Goal: Information Seeking & Learning: Learn about a topic

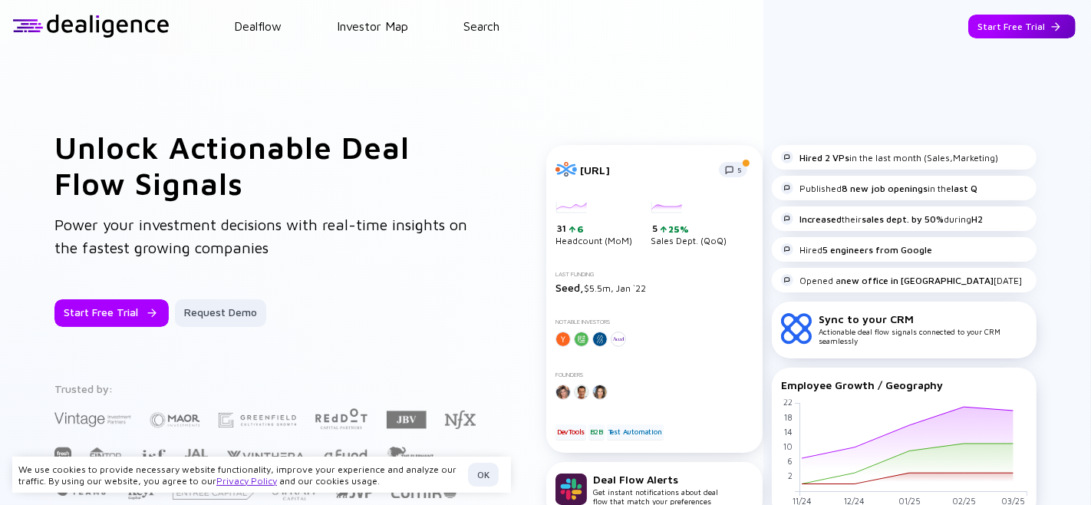
click at [1005, 28] on div "Start Free Trial" at bounding box center [1021, 27] width 107 height 24
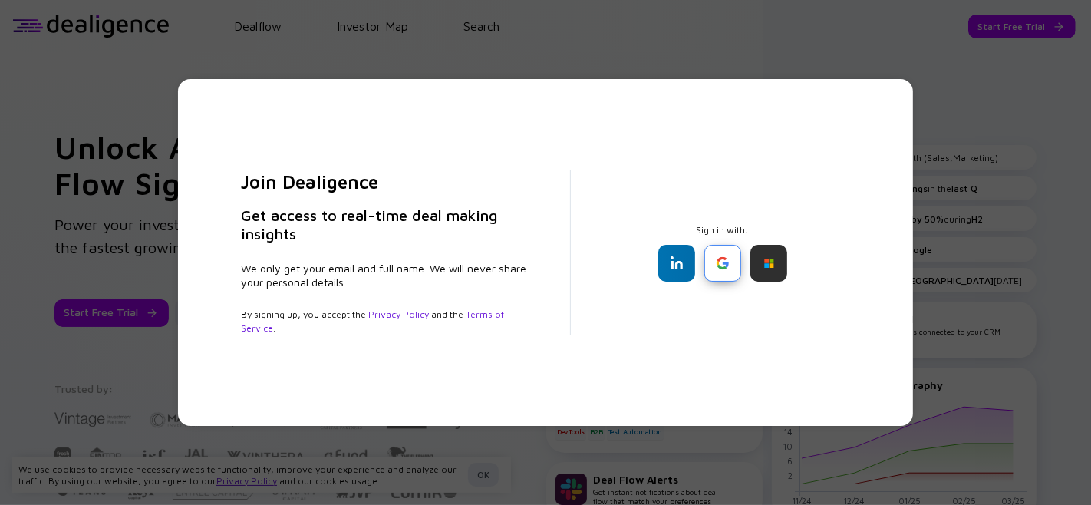
click at [725, 251] on div at bounding box center [722, 263] width 37 height 37
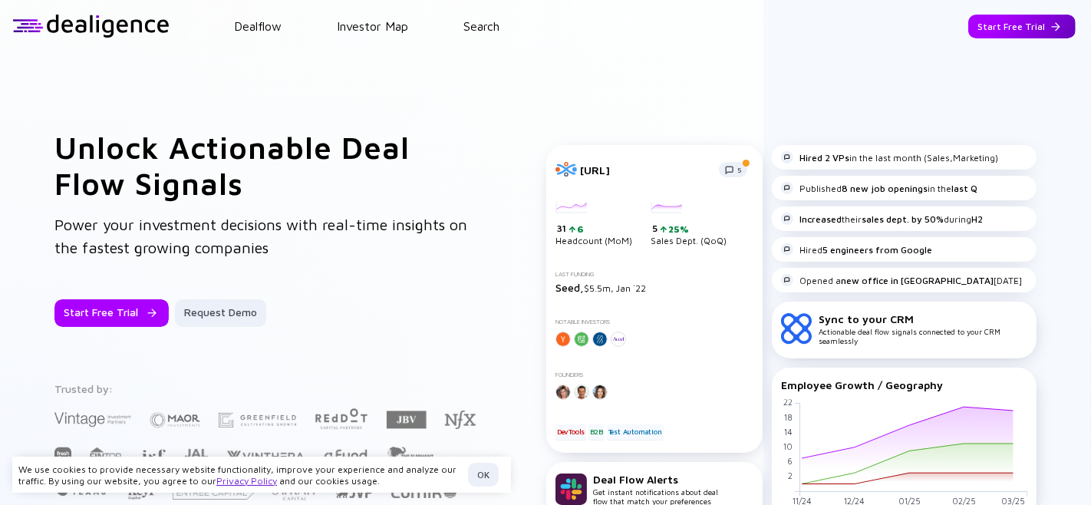
click at [1010, 23] on div "Start Free Trial" at bounding box center [1021, 27] width 107 height 24
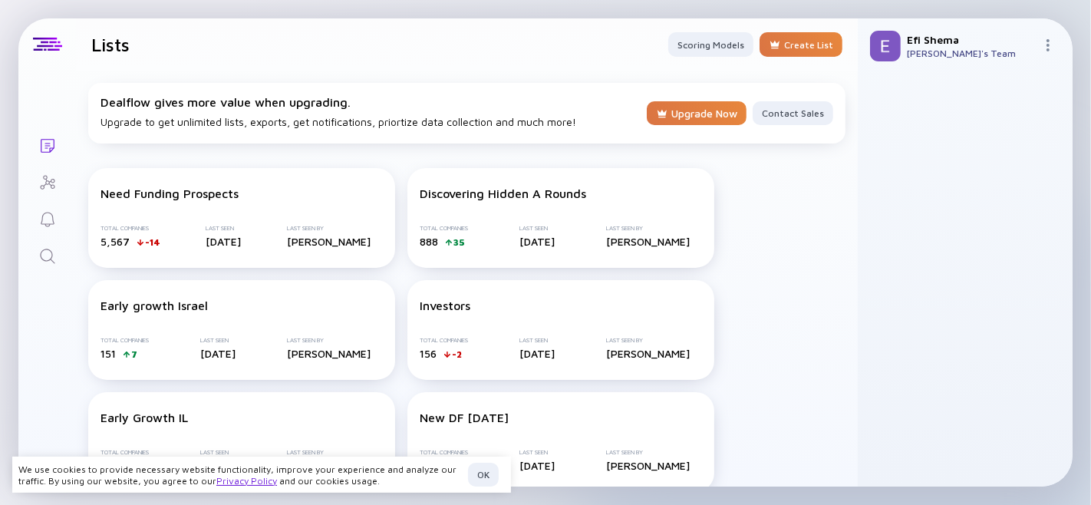
click at [60, 184] on link "Investor Map" at bounding box center [47, 181] width 58 height 37
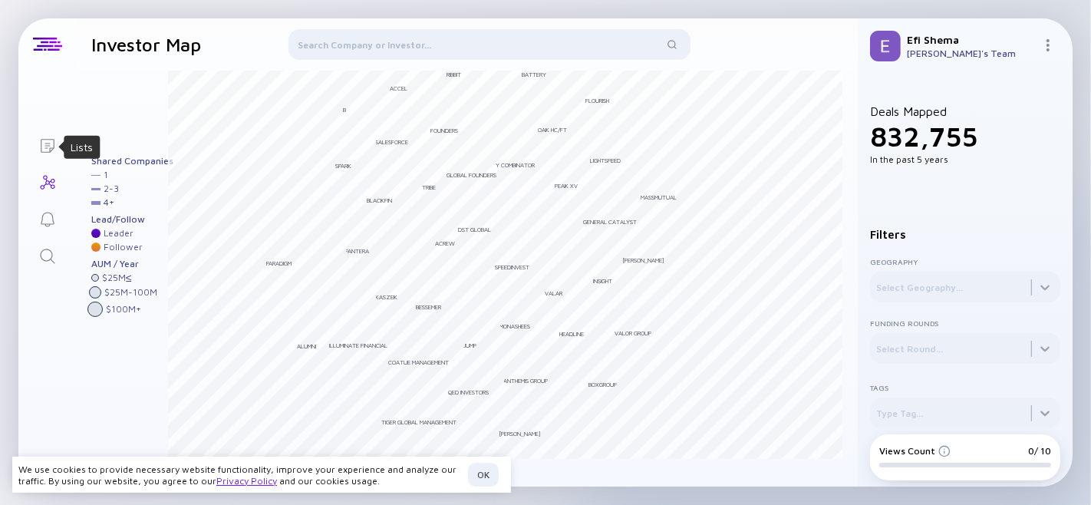
click at [46, 137] on icon "Lists" at bounding box center [47, 146] width 18 height 18
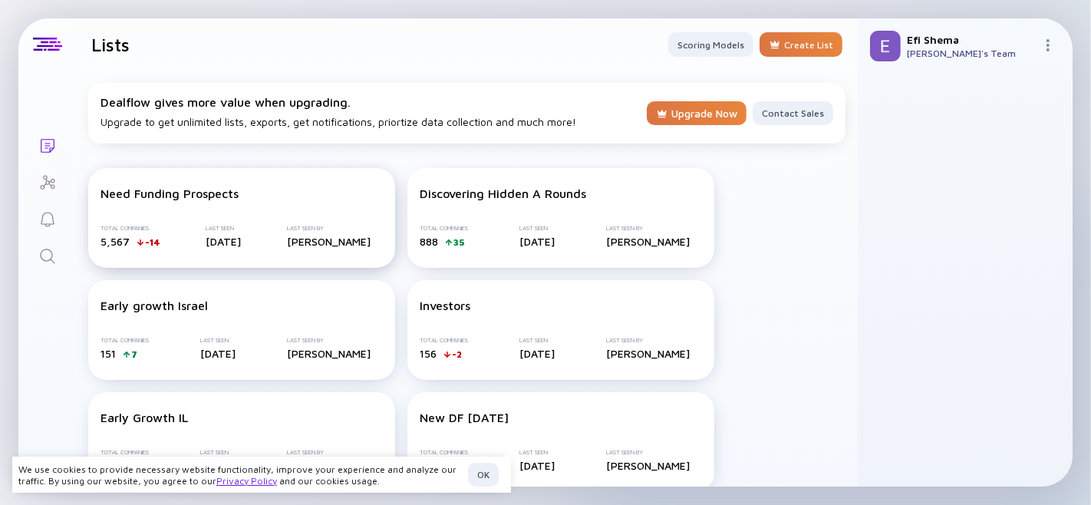
click at [163, 204] on div "Need Funding Prospects Total Companies 5,567 -14 Last Seen [DATE] Last Seen By …" at bounding box center [241, 218] width 307 height 100
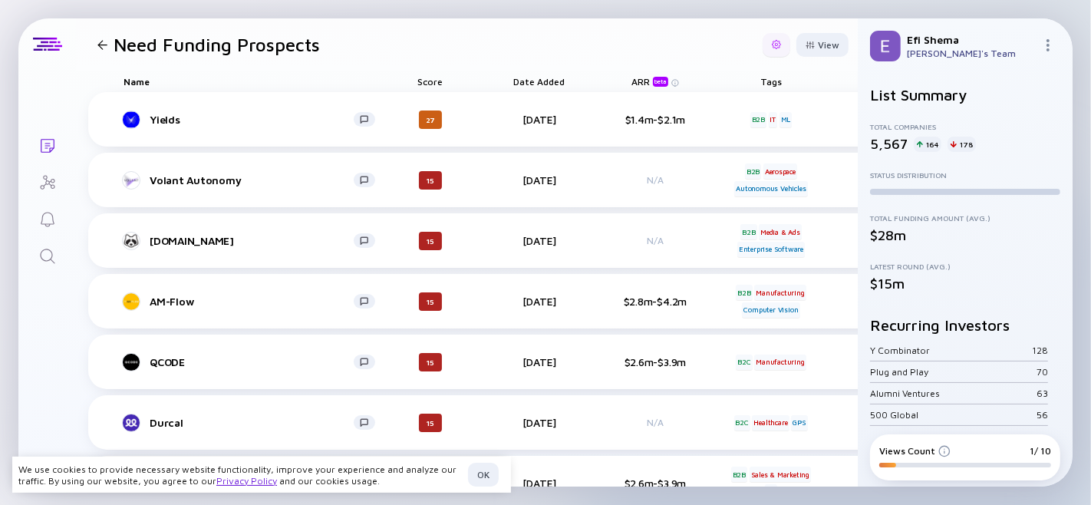
click at [772, 43] on div at bounding box center [776, 44] width 9 height 9
click at [720, 78] on div "Export" at bounding box center [731, 76] width 91 height 31
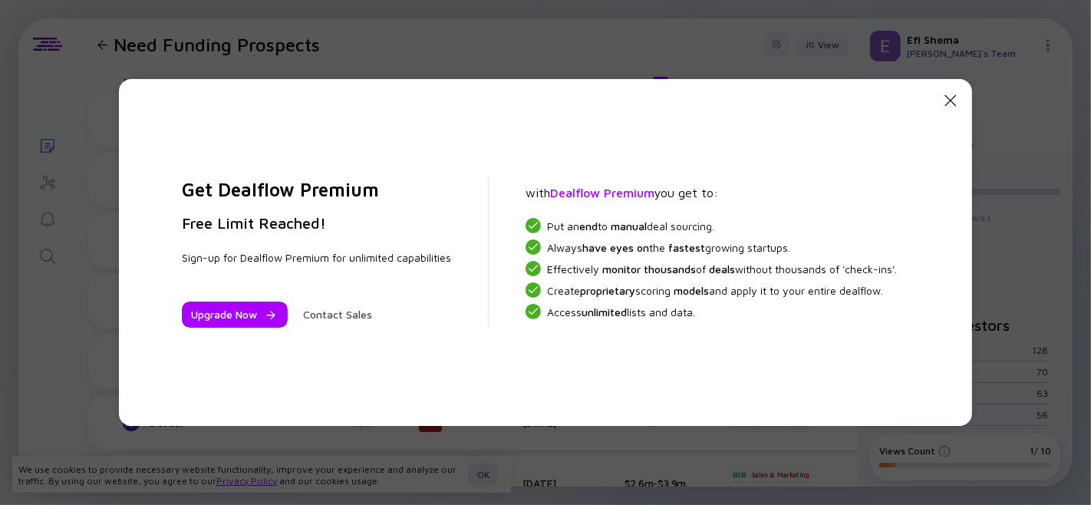
click at [951, 103] on icon "Close Modal" at bounding box center [950, 100] width 18 height 18
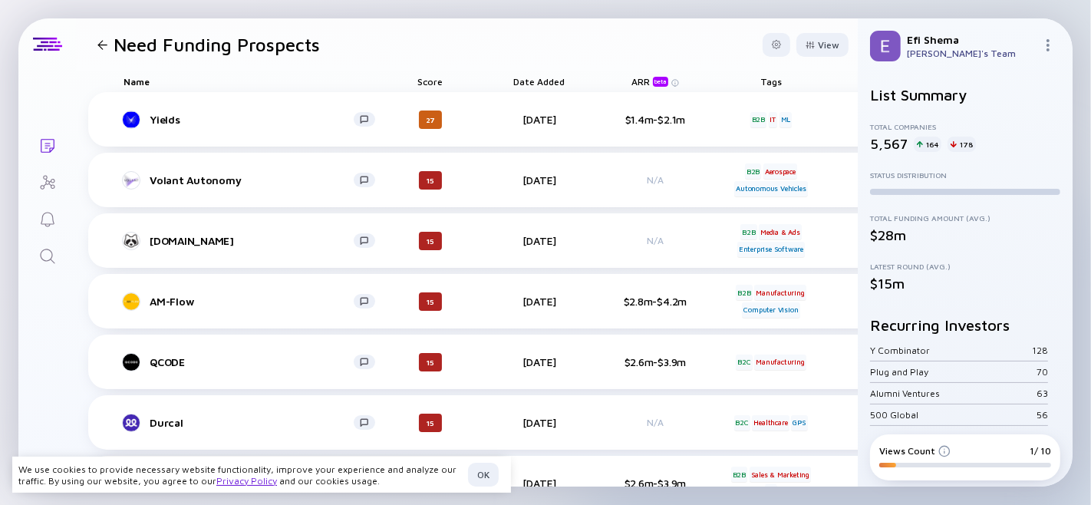
click at [31, 138] on link "Lists" at bounding box center [47, 144] width 58 height 37
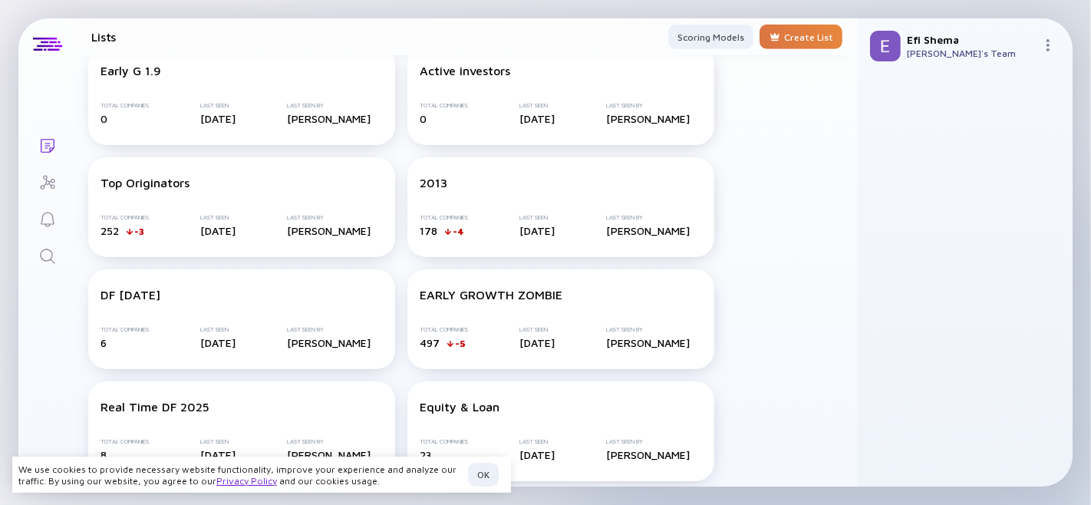
scroll to position [795, 0]
click at [574, 287] on div "EARLY GROWTH ZOMBIE" at bounding box center [561, 294] width 282 height 14
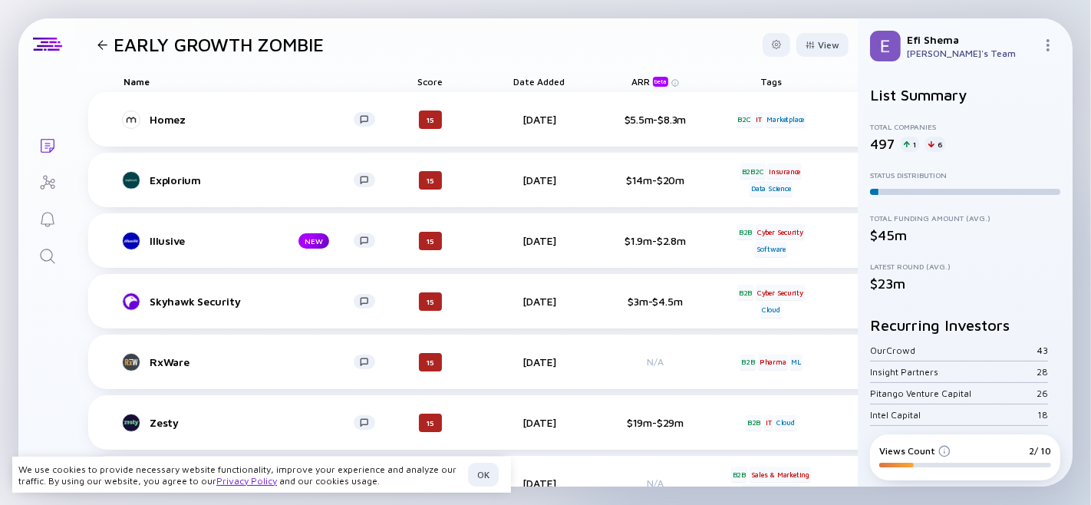
click at [646, 81] on div "ARR beta" at bounding box center [651, 81] width 40 height 11
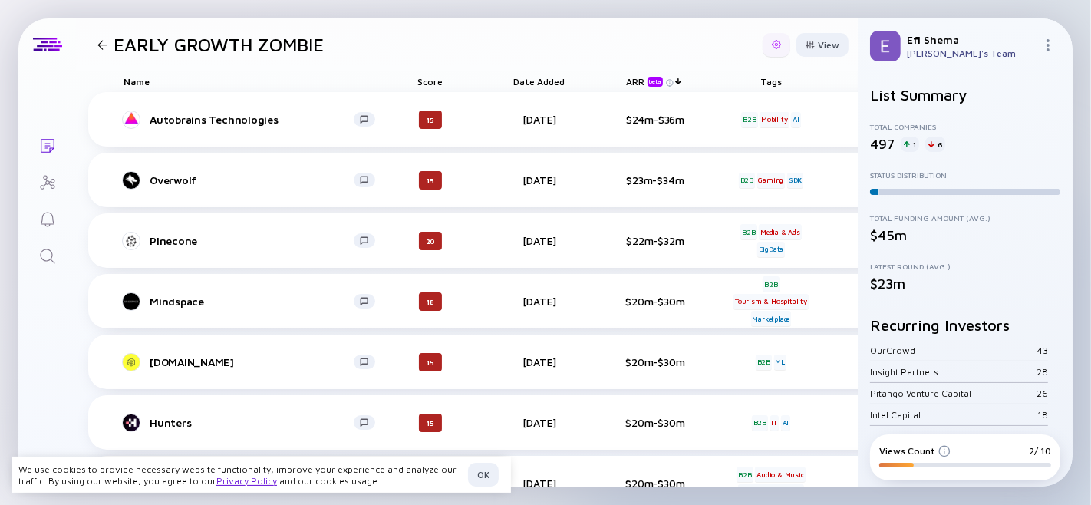
click at [763, 49] on div at bounding box center [777, 45] width 28 height 24
click at [808, 39] on div "View" at bounding box center [822, 45] width 52 height 24
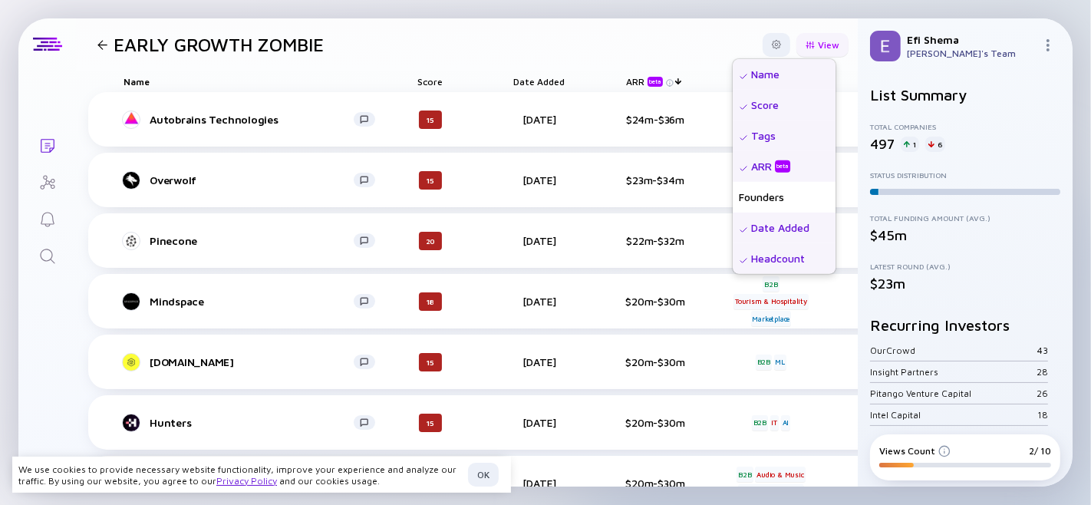
click at [808, 39] on div "View" at bounding box center [822, 45] width 52 height 24
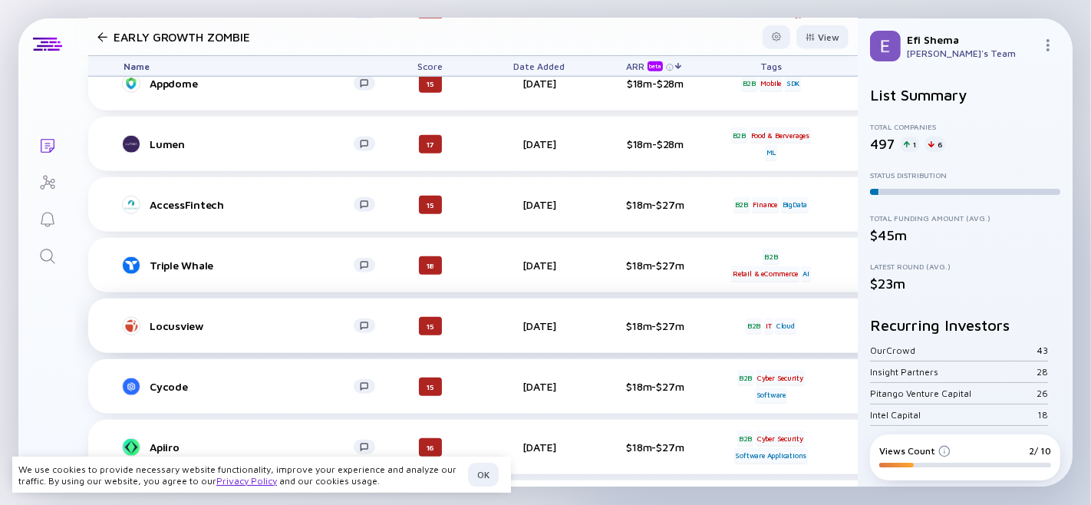
scroll to position [1435, 0]
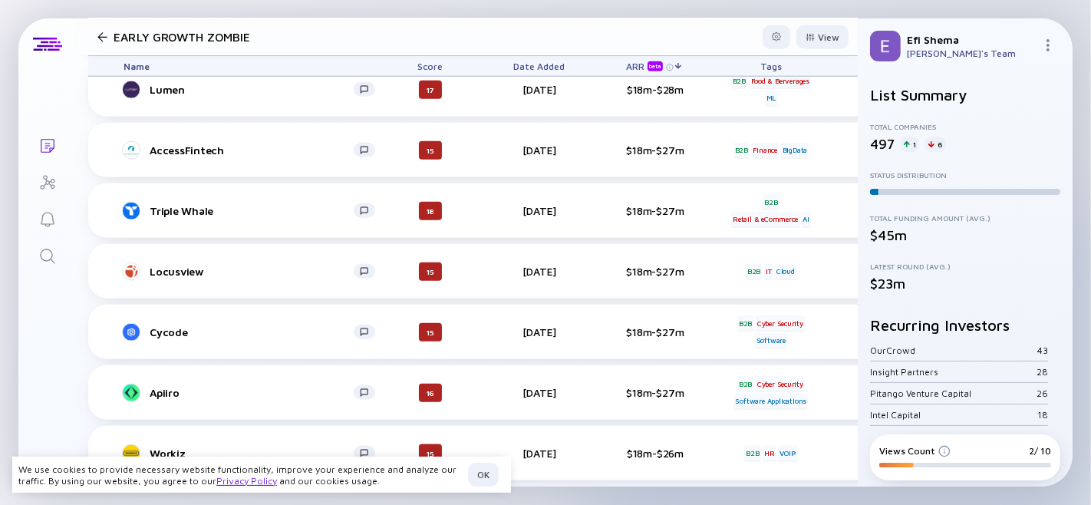
click at [89, 25] on header "EARLY GROWTH ZOMBIE View" at bounding box center [467, 36] width 782 height 37
click at [98, 35] on div at bounding box center [102, 37] width 10 height 10
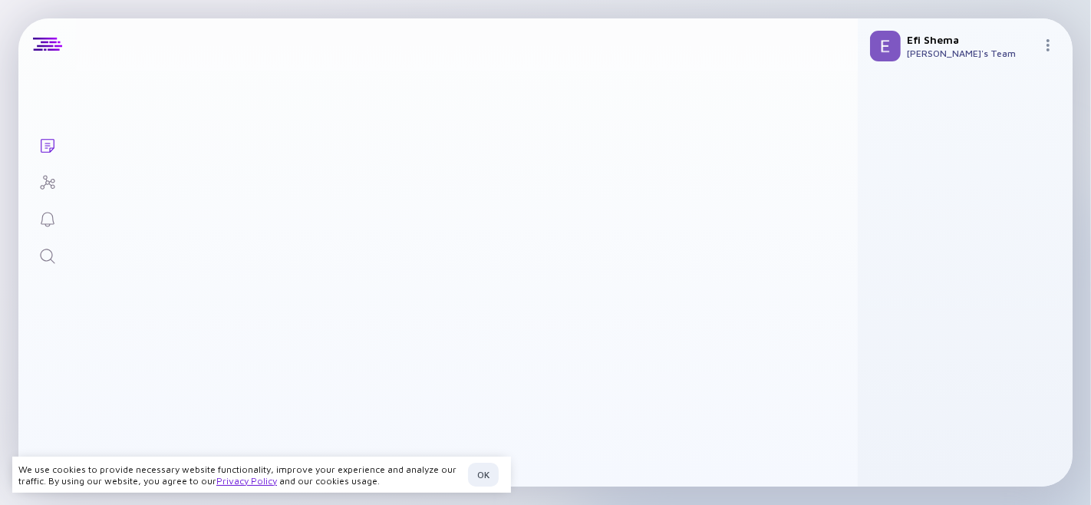
scroll to position [801, 0]
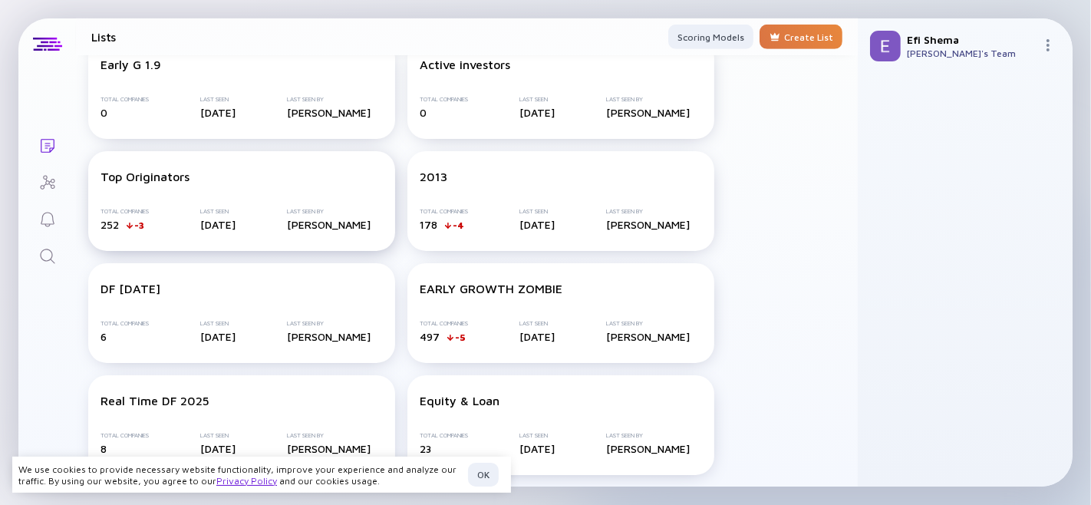
click at [210, 179] on div "Top Originators" at bounding box center [241, 177] width 282 height 14
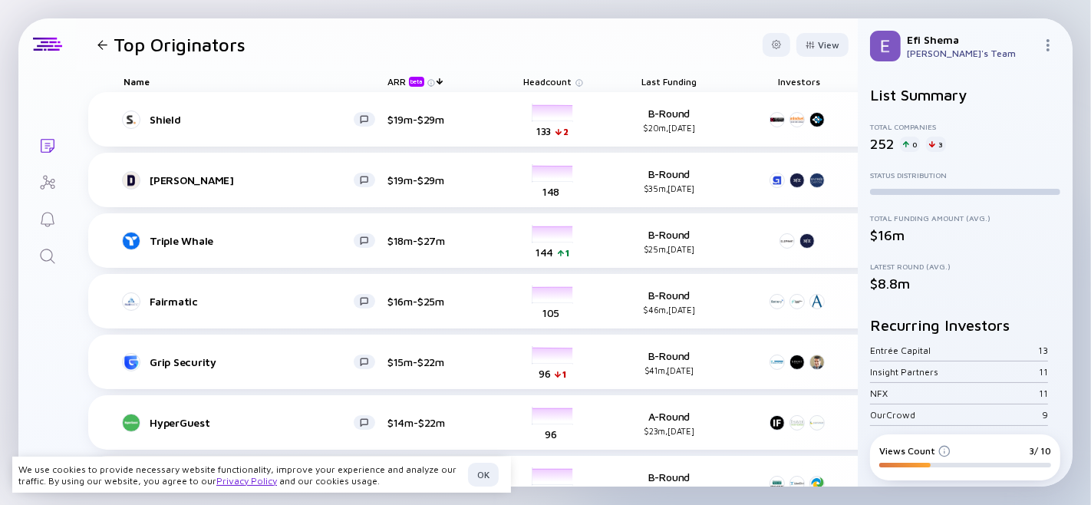
click at [97, 43] on div at bounding box center [102, 45] width 10 height 10
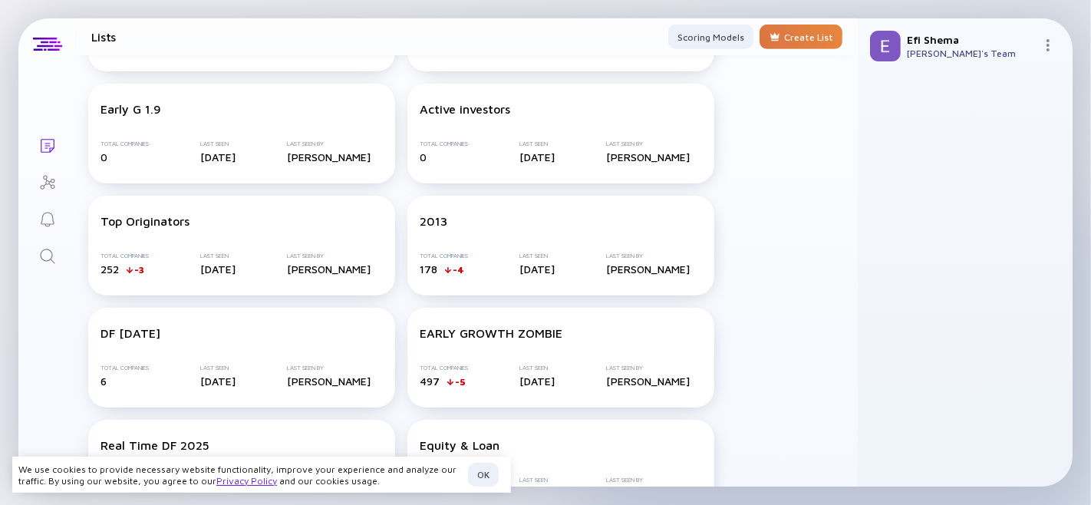
scroll to position [801, 0]
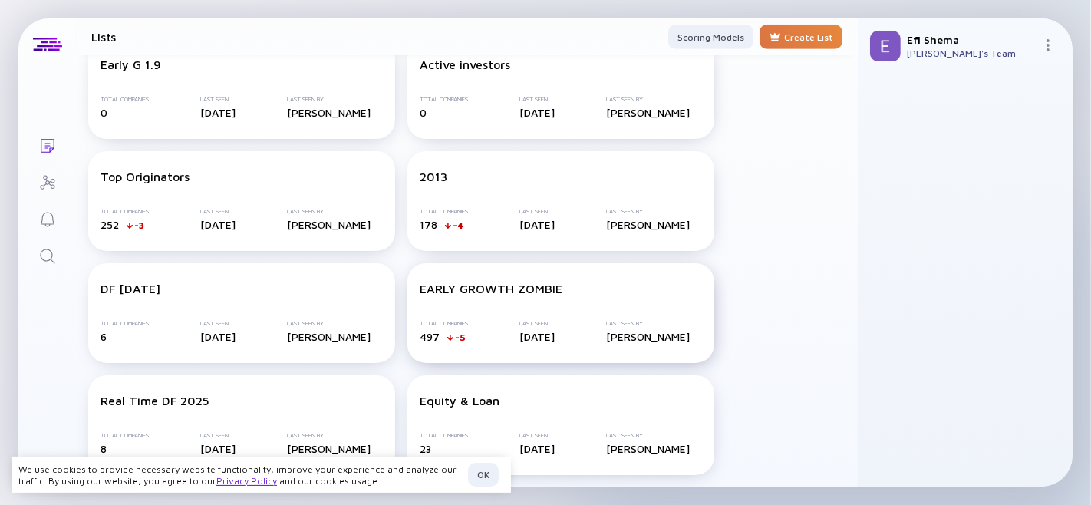
click at [466, 296] on div "EARLY GROWTH ZOMBIE Total Companies 497 -5 Last Seen [DATE] Last Seen By [PERSO…" at bounding box center [560, 313] width 307 height 100
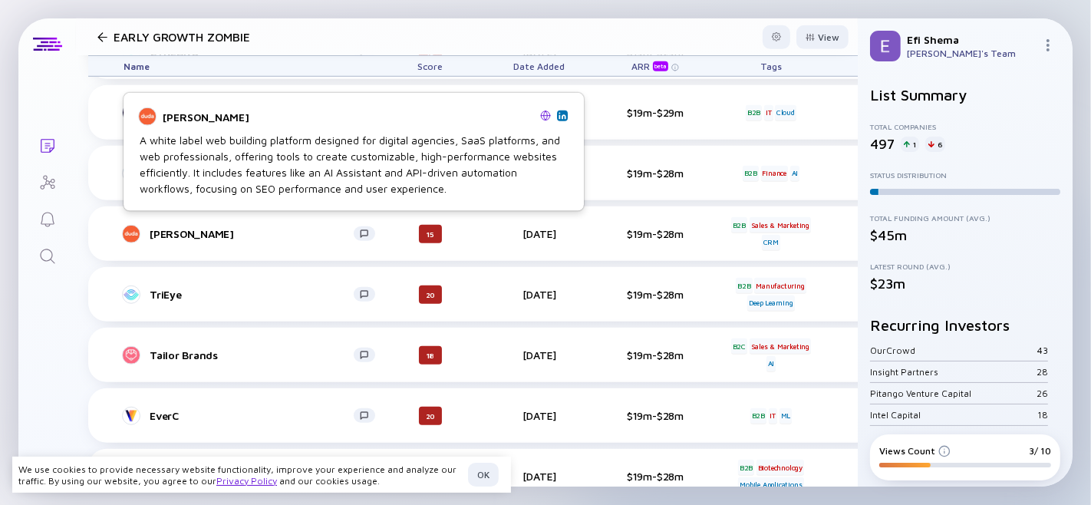
scroll to position [1435, 0]
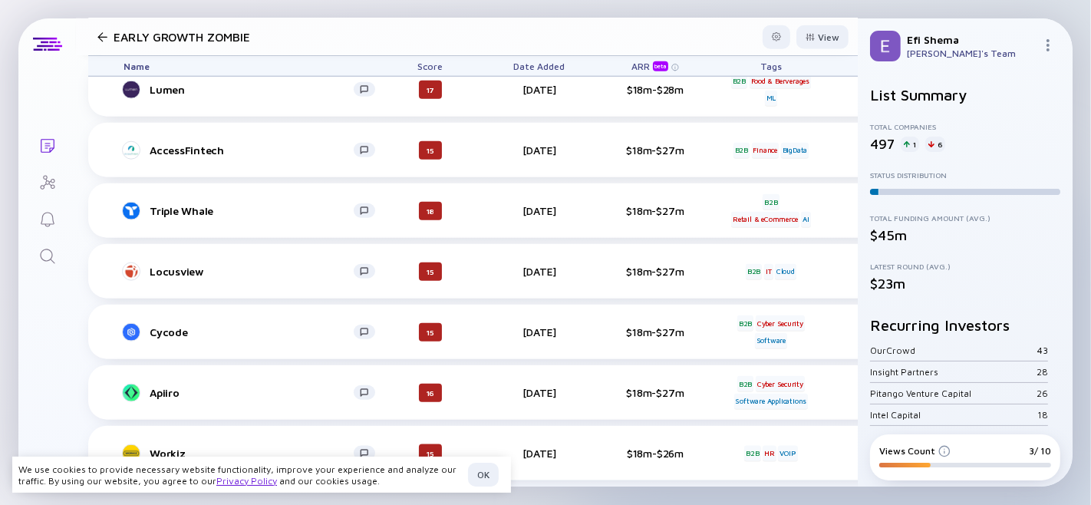
click at [100, 35] on div at bounding box center [102, 37] width 10 height 10
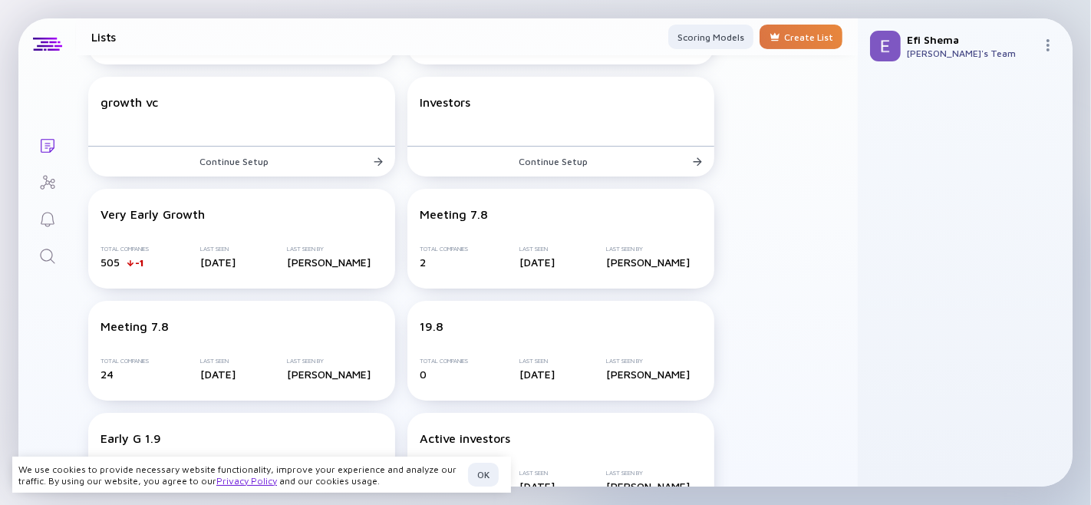
scroll to position [427, 0]
click at [226, 210] on div "Very Early Growth" at bounding box center [241, 215] width 282 height 14
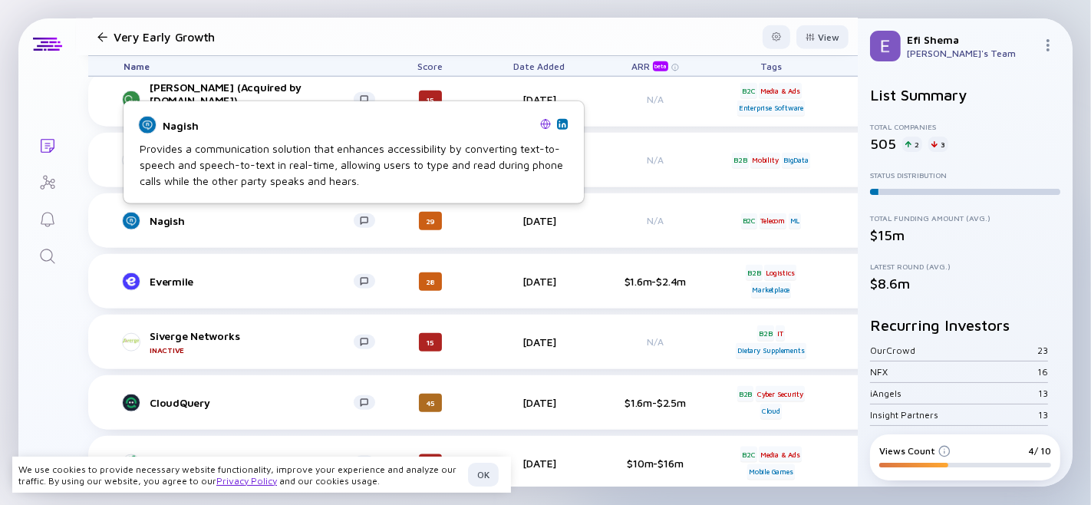
scroll to position [1435, 0]
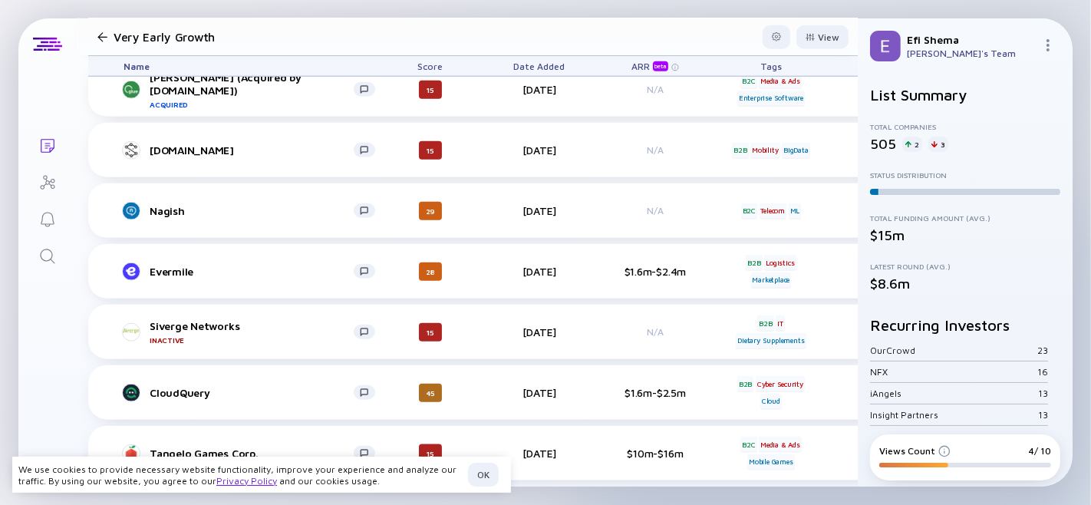
click at [637, 70] on div "ARR beta" at bounding box center [651, 66] width 40 height 11
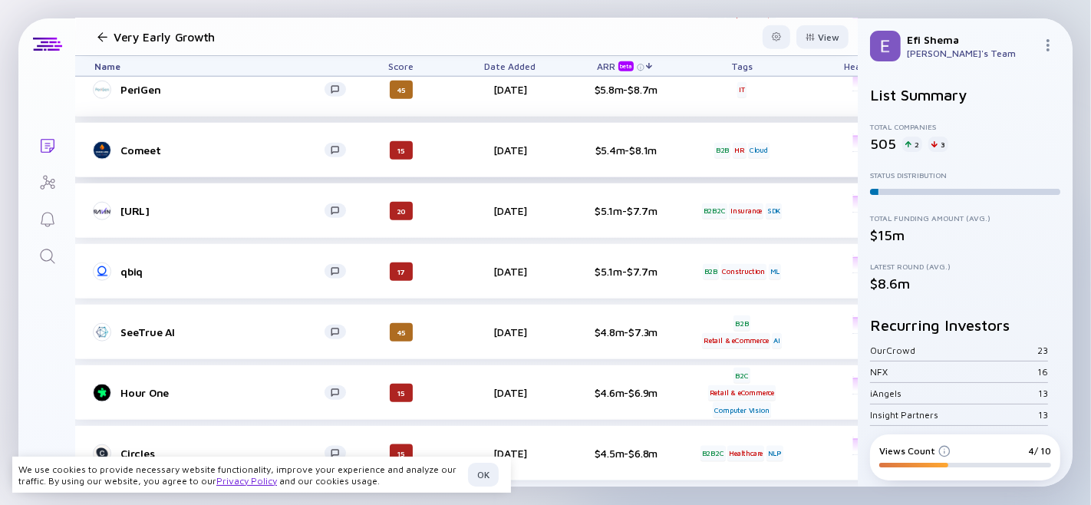
scroll to position [1435, 34]
